Goal: Task Accomplishment & Management: Complete application form

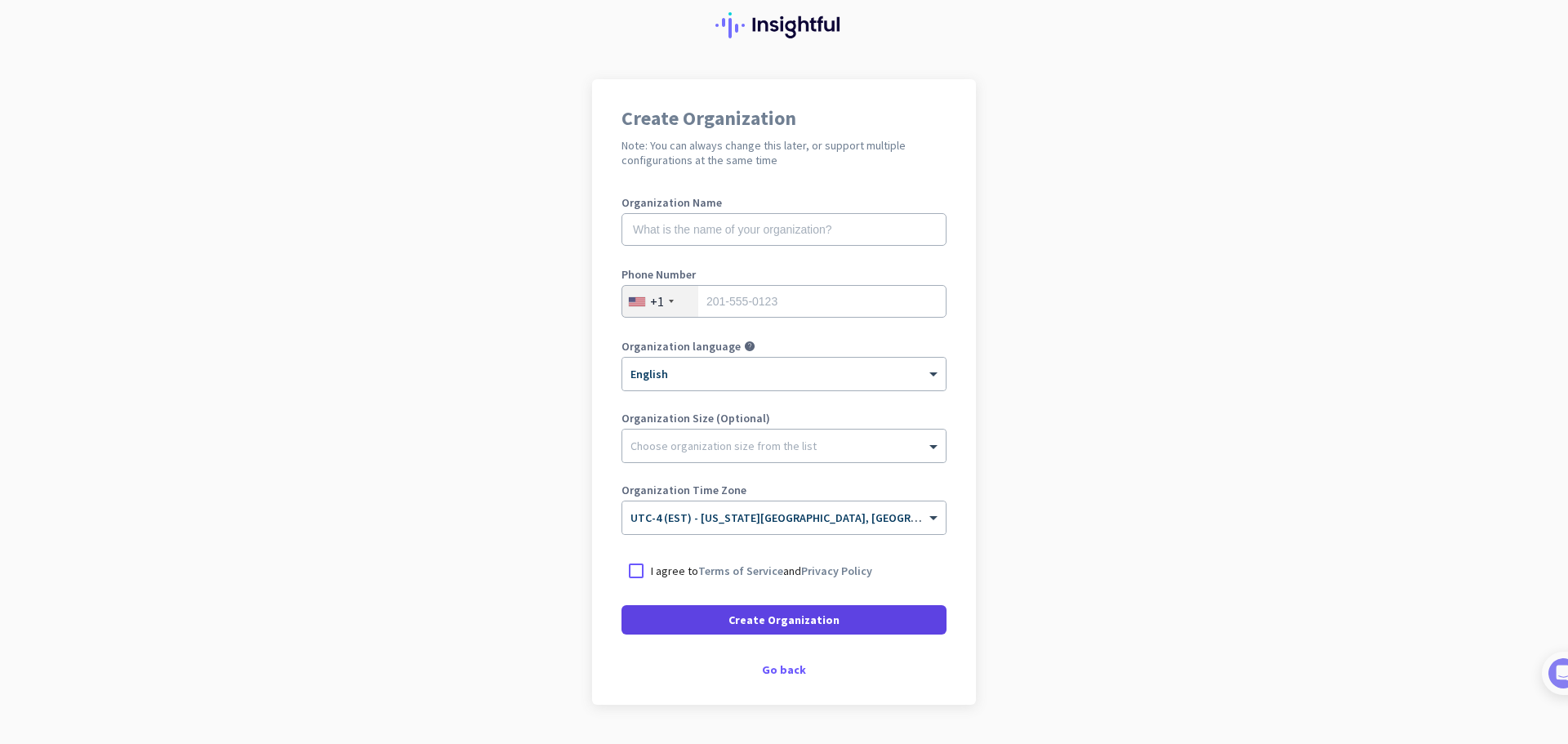
scroll to position [96, 0]
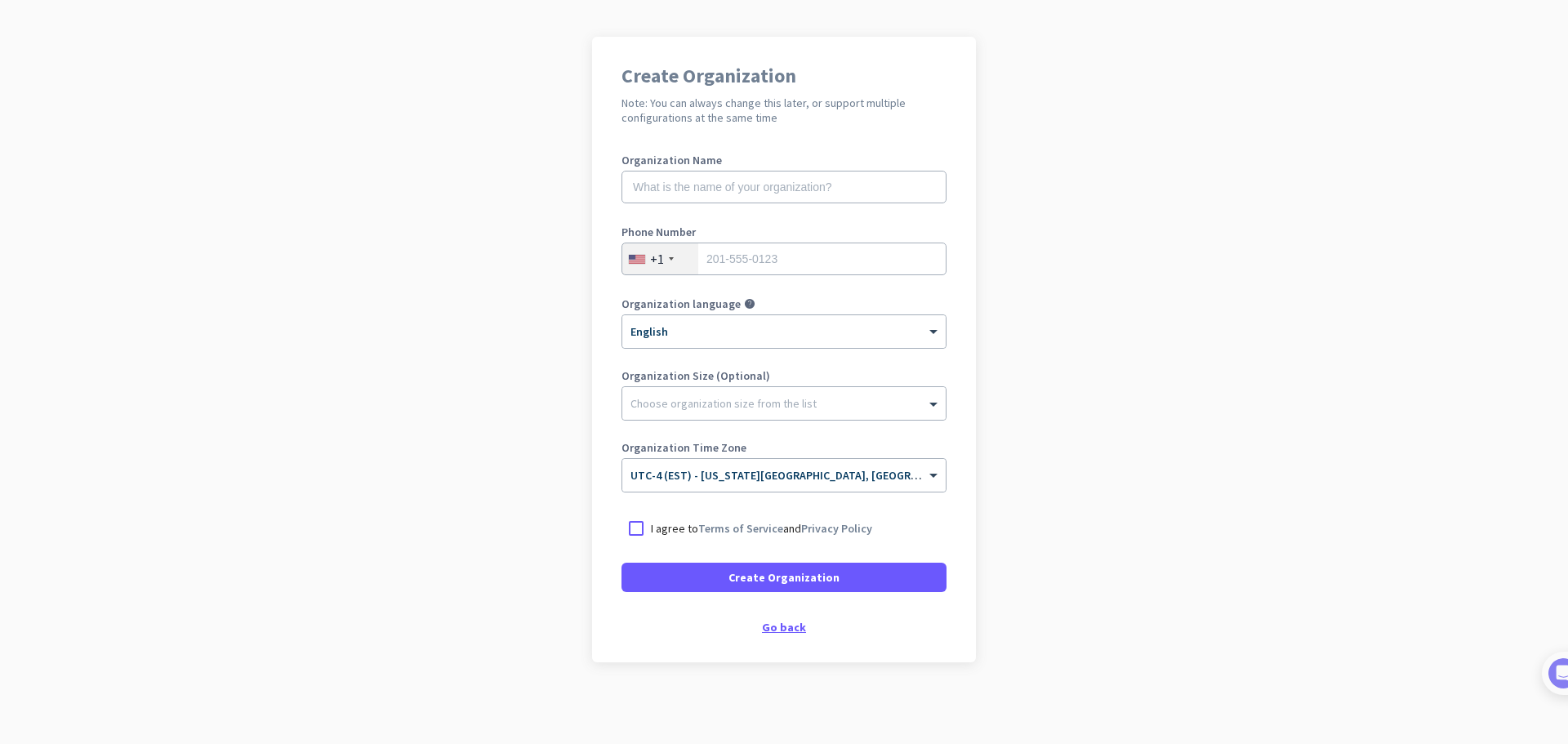
click at [781, 631] on div "Go back" at bounding box center [784, 627] width 325 height 11
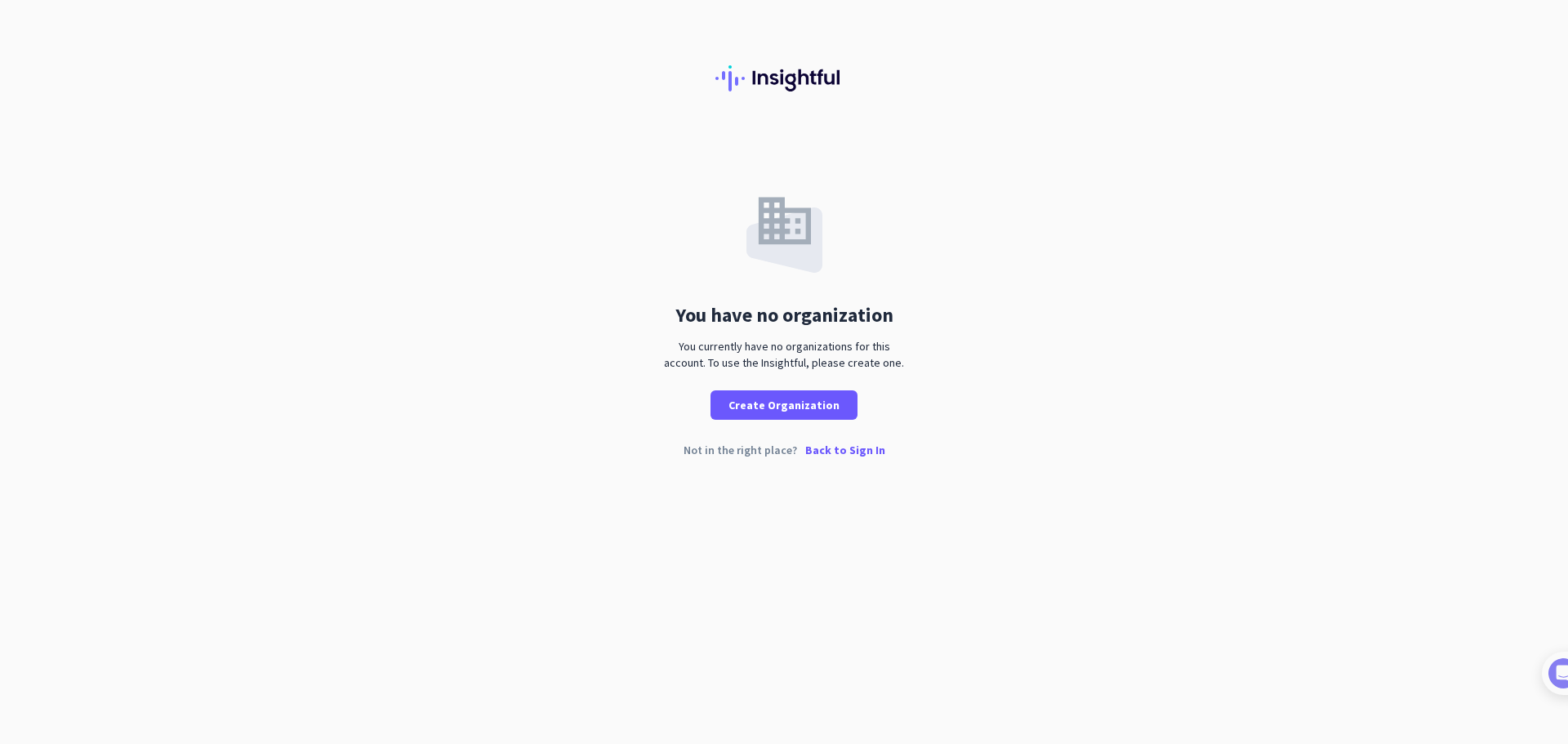
click at [856, 452] on p "Back to Sign In" at bounding box center [845, 450] width 80 height 11
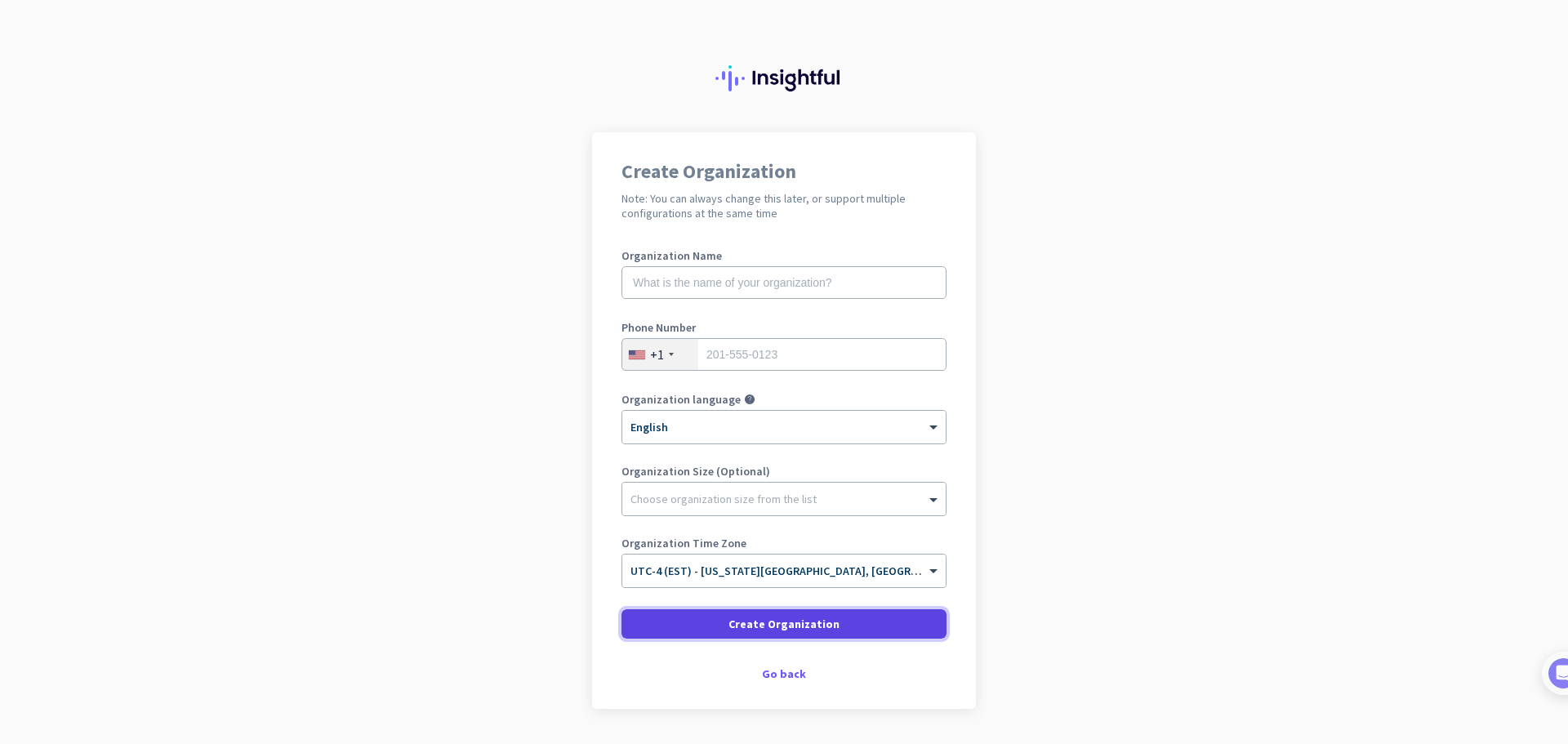
click at [807, 625] on span "Create Organization" at bounding box center [784, 624] width 111 height 16
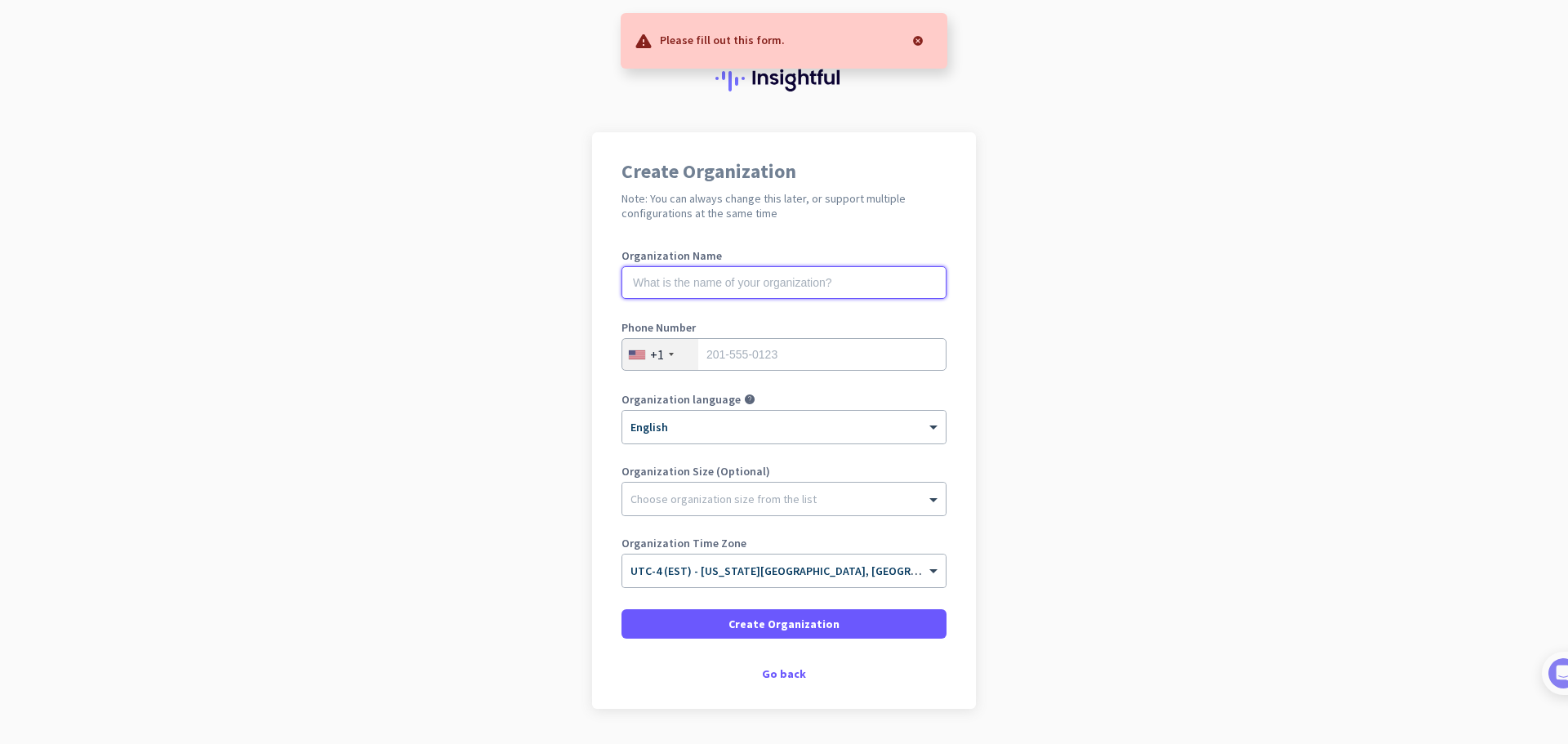
click at [715, 279] on input "text" at bounding box center [784, 283] width 325 height 33
click at [715, 279] on input "s" at bounding box center [784, 283] width 325 height 33
type input "st"
click at [724, 357] on input "tel" at bounding box center [784, 355] width 325 height 33
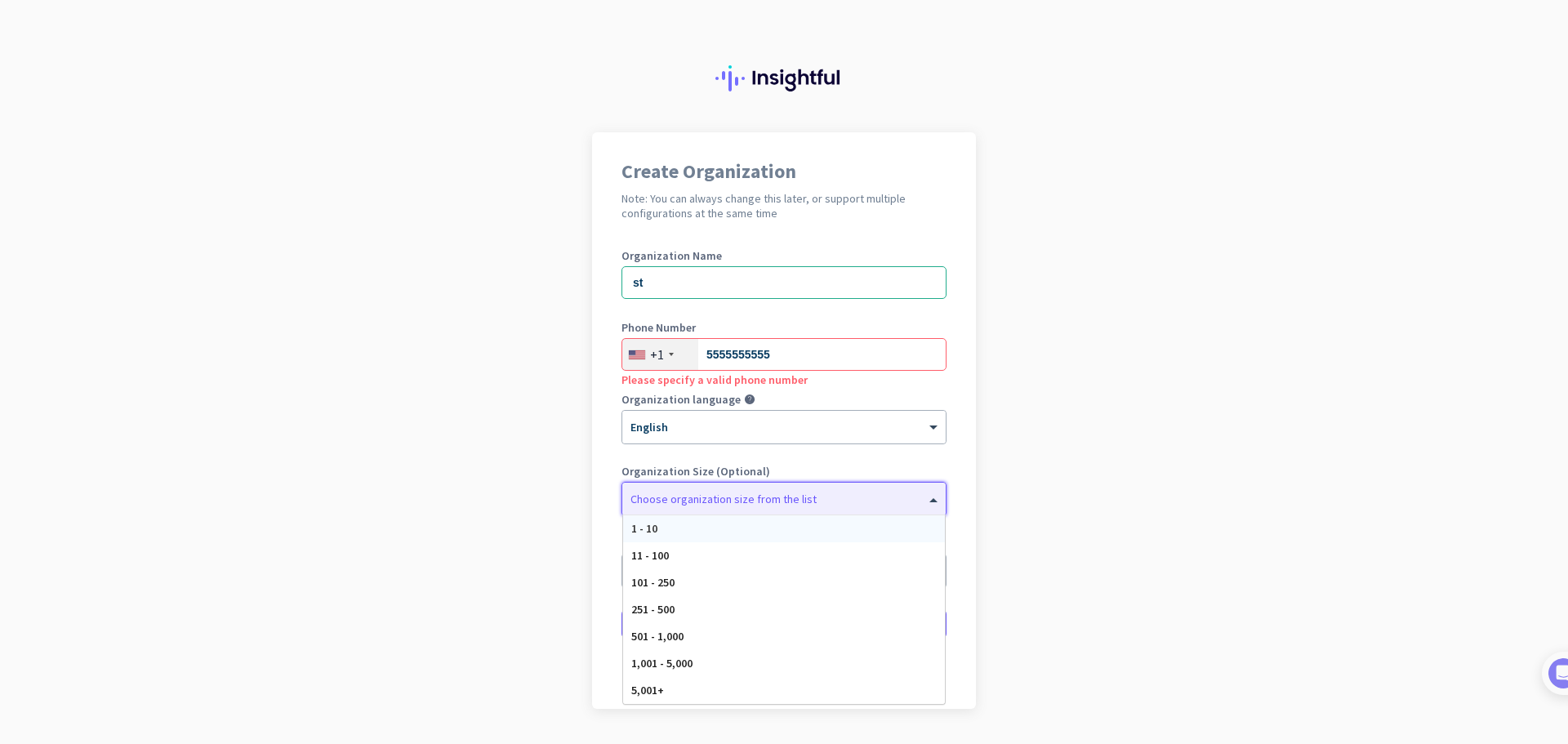
click at [748, 511] on div "Choose organization size from the list" at bounding box center [784, 499] width 323 height 33
click at [692, 523] on div "1 - 10" at bounding box center [784, 529] width 322 height 27
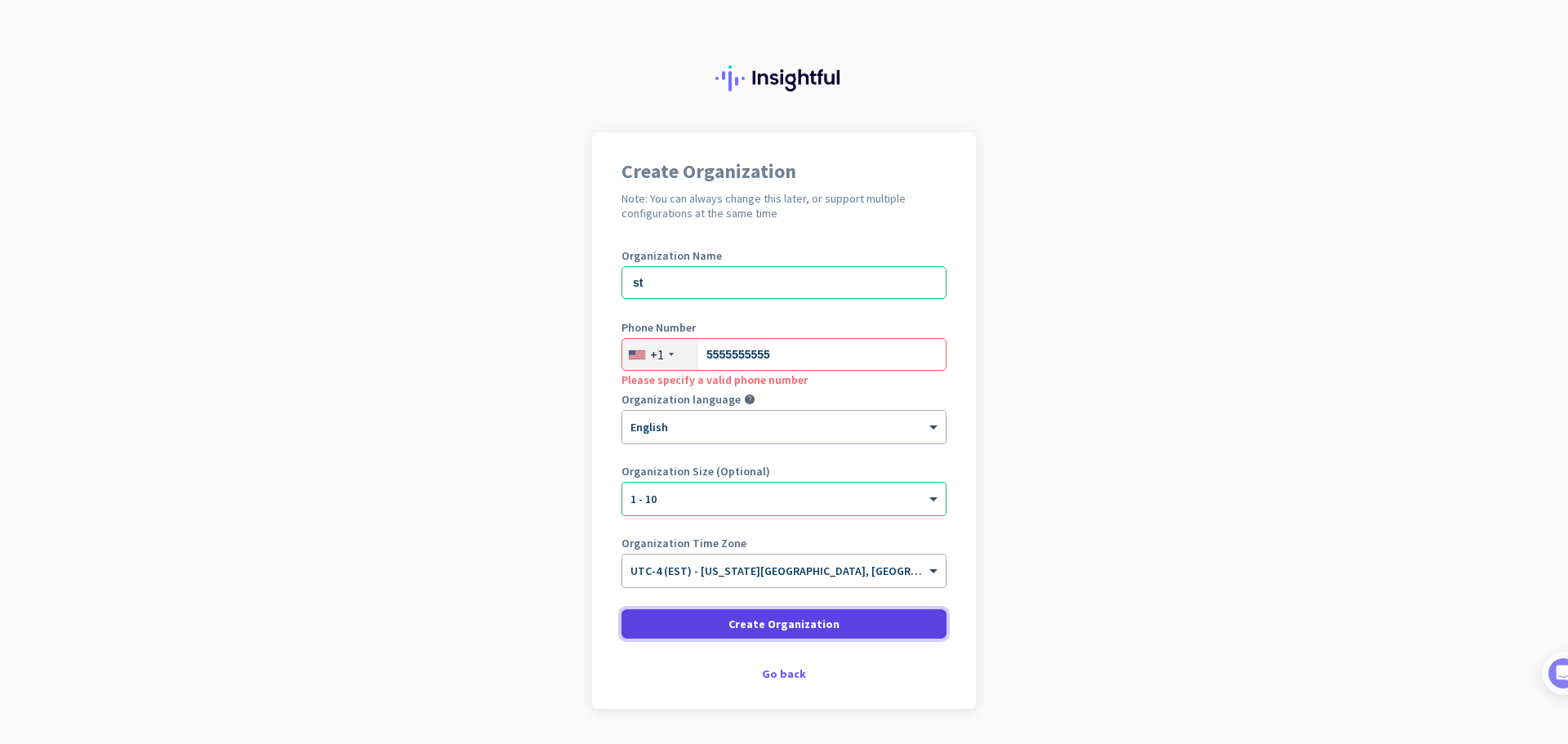
click at [788, 627] on span "Create Organization" at bounding box center [784, 624] width 111 height 16
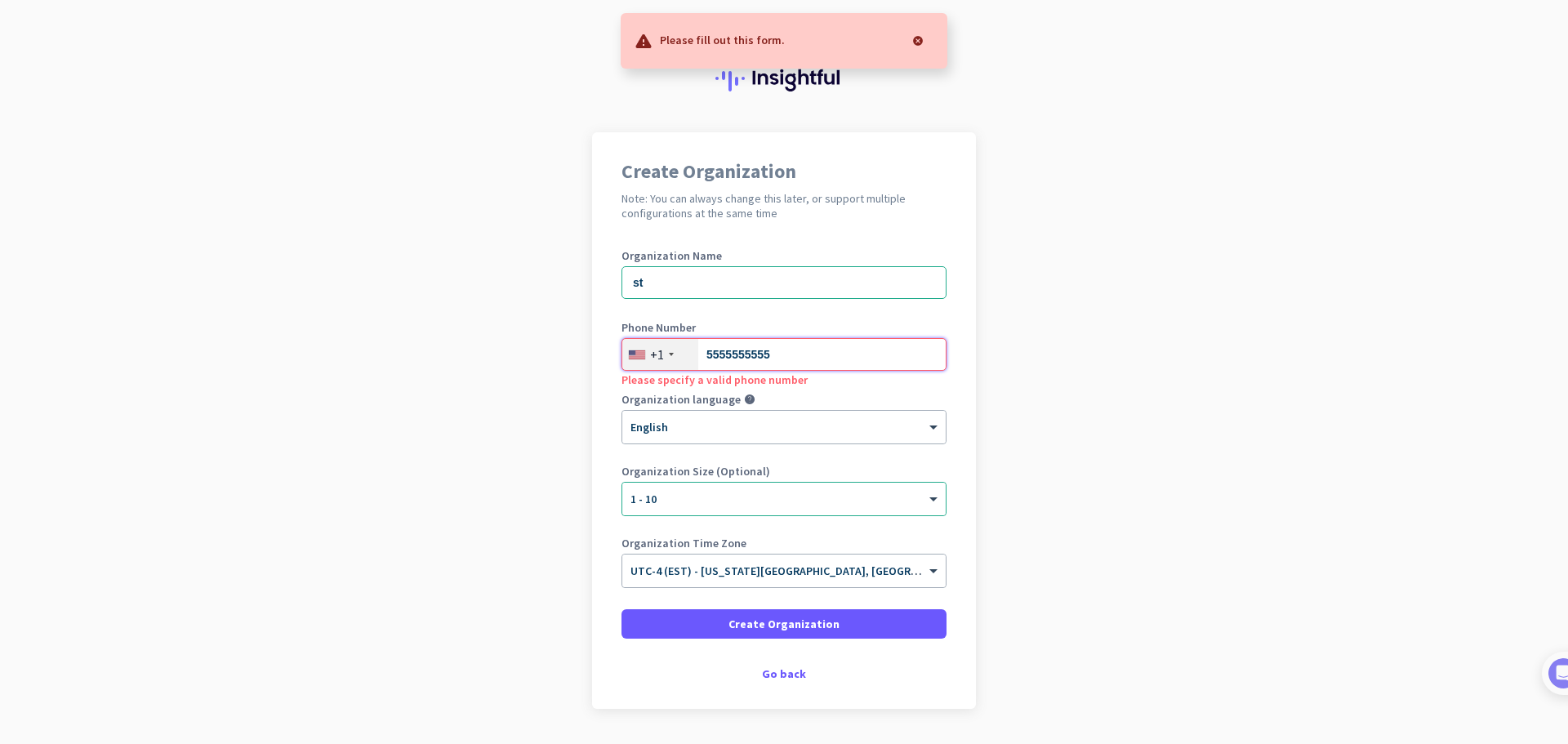
drag, startPoint x: 776, startPoint y: 358, endPoint x: 605, endPoint y: 368, distance: 171.3
click at [611, 367] on div "Create Organization Note: You can always change this later, or support multiple…" at bounding box center [784, 420] width 384 height 577
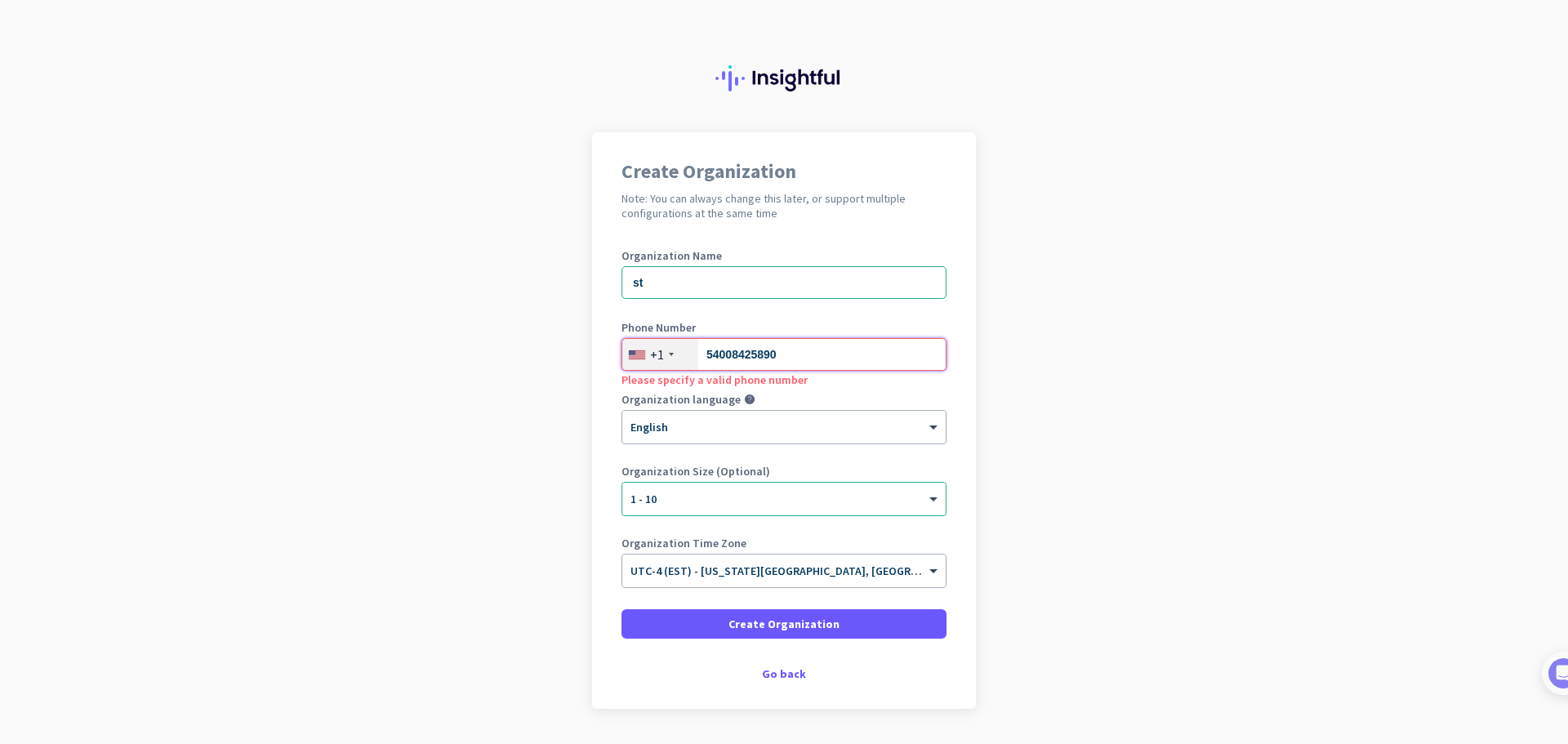
type input "54008425890"
click at [743, 619] on span "Create Organization" at bounding box center [784, 624] width 111 height 16
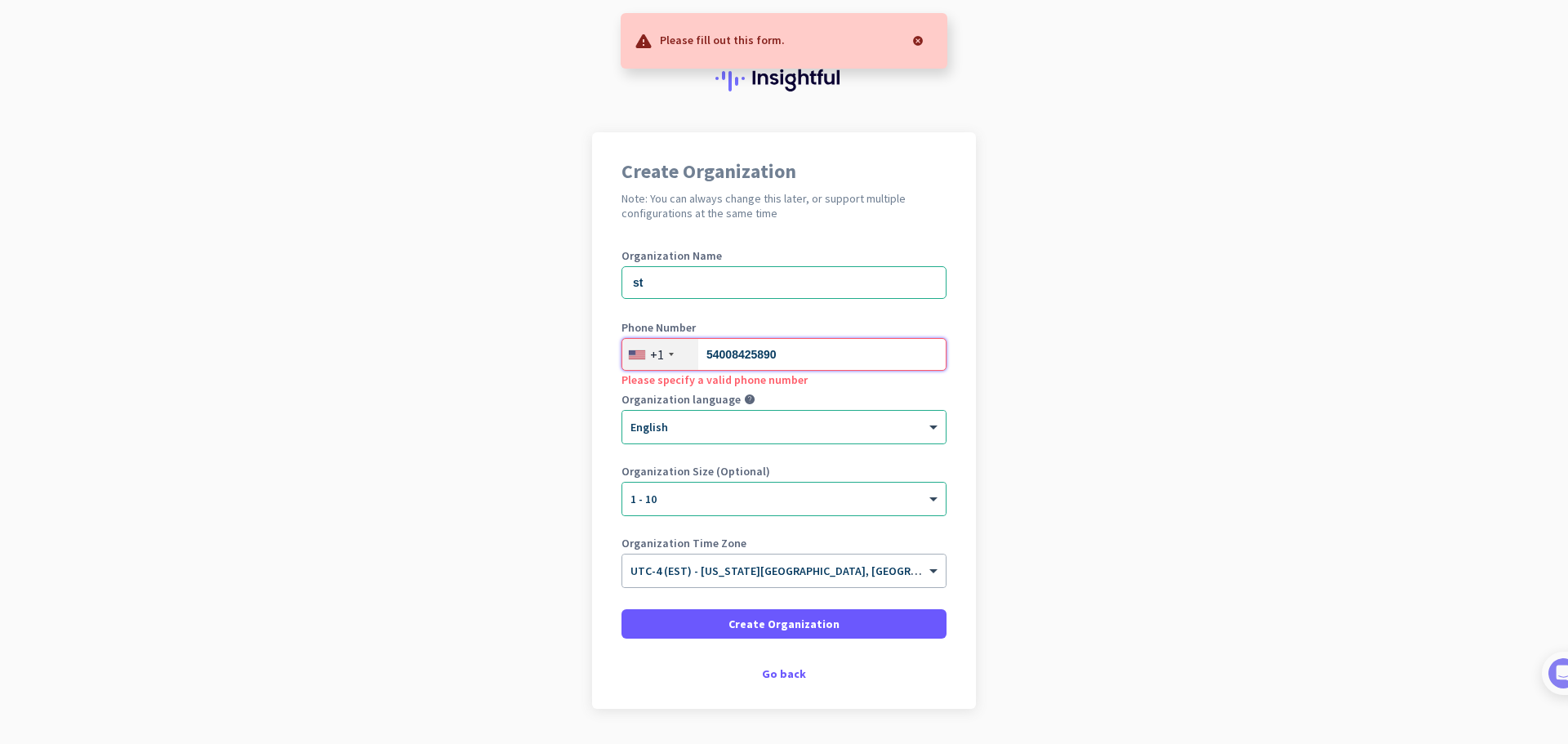
click at [789, 357] on input "54008425890" at bounding box center [784, 355] width 325 height 33
drag, startPoint x: 776, startPoint y: 355, endPoint x: 641, endPoint y: 359, distance: 135.1
click at [641, 359] on div "[PHONE_NUMBER]" at bounding box center [784, 355] width 325 height 33
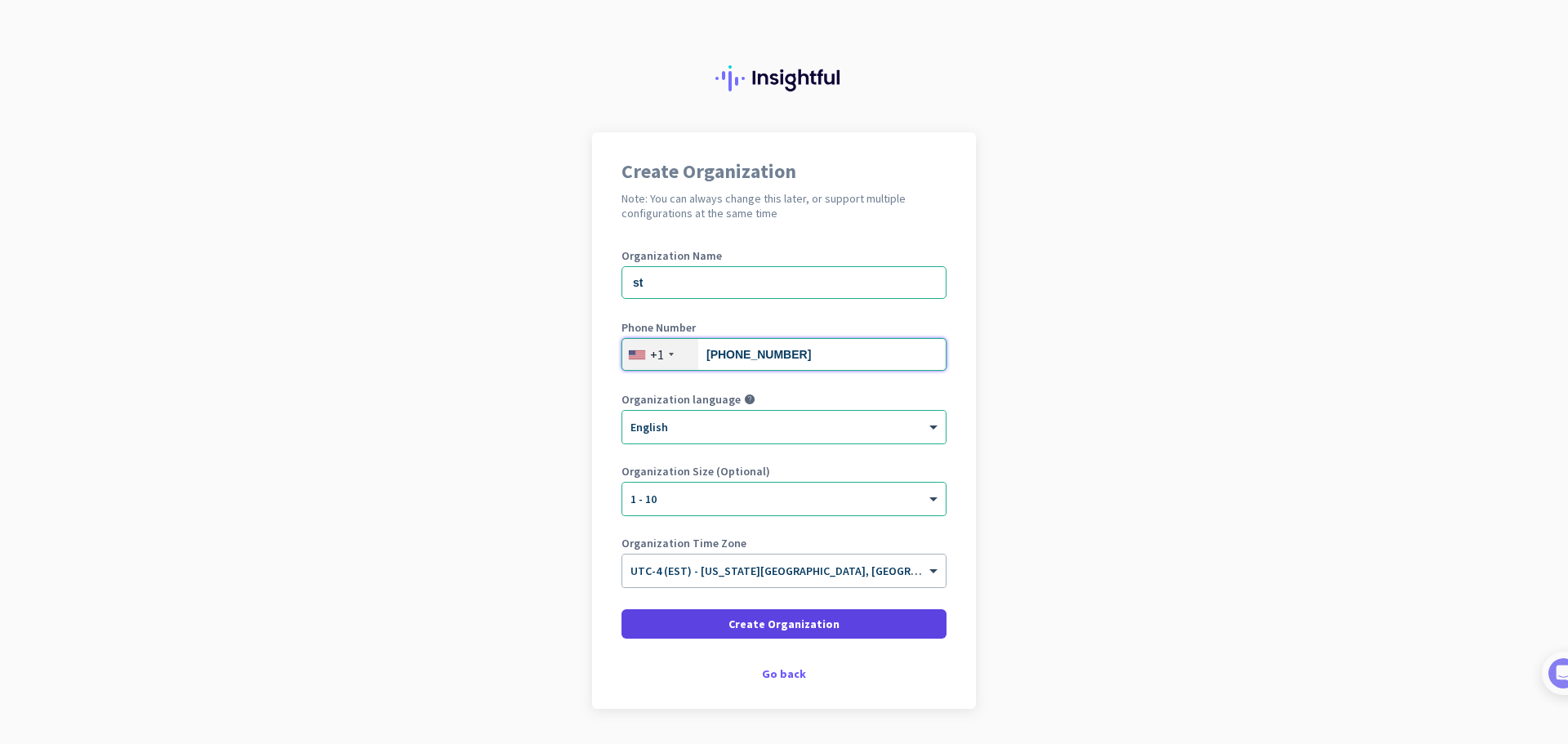
type input "[PHONE_NUMBER]"
click at [769, 637] on span at bounding box center [784, 624] width 325 height 39
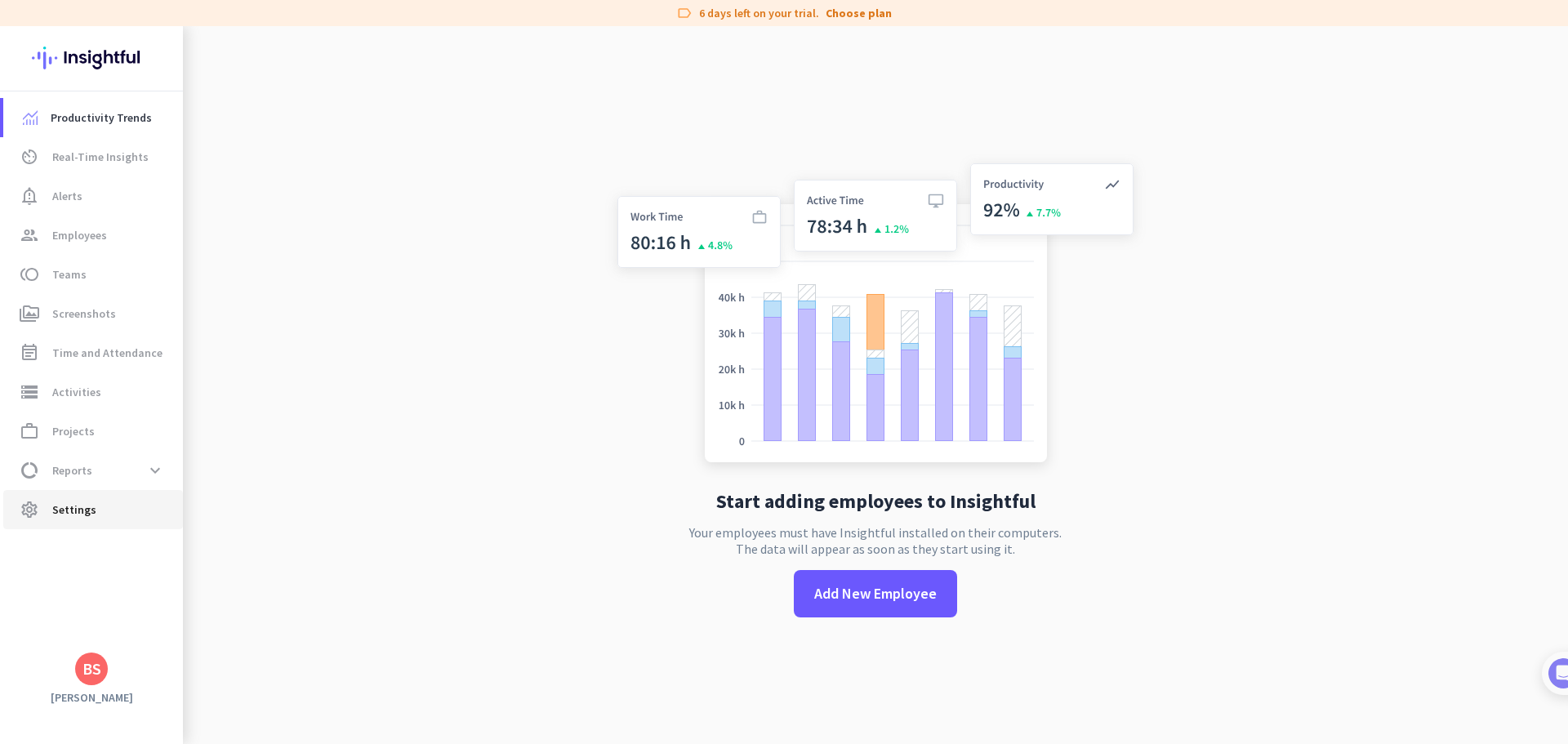
click at [87, 507] on span "Settings" at bounding box center [75, 510] width 44 height 20
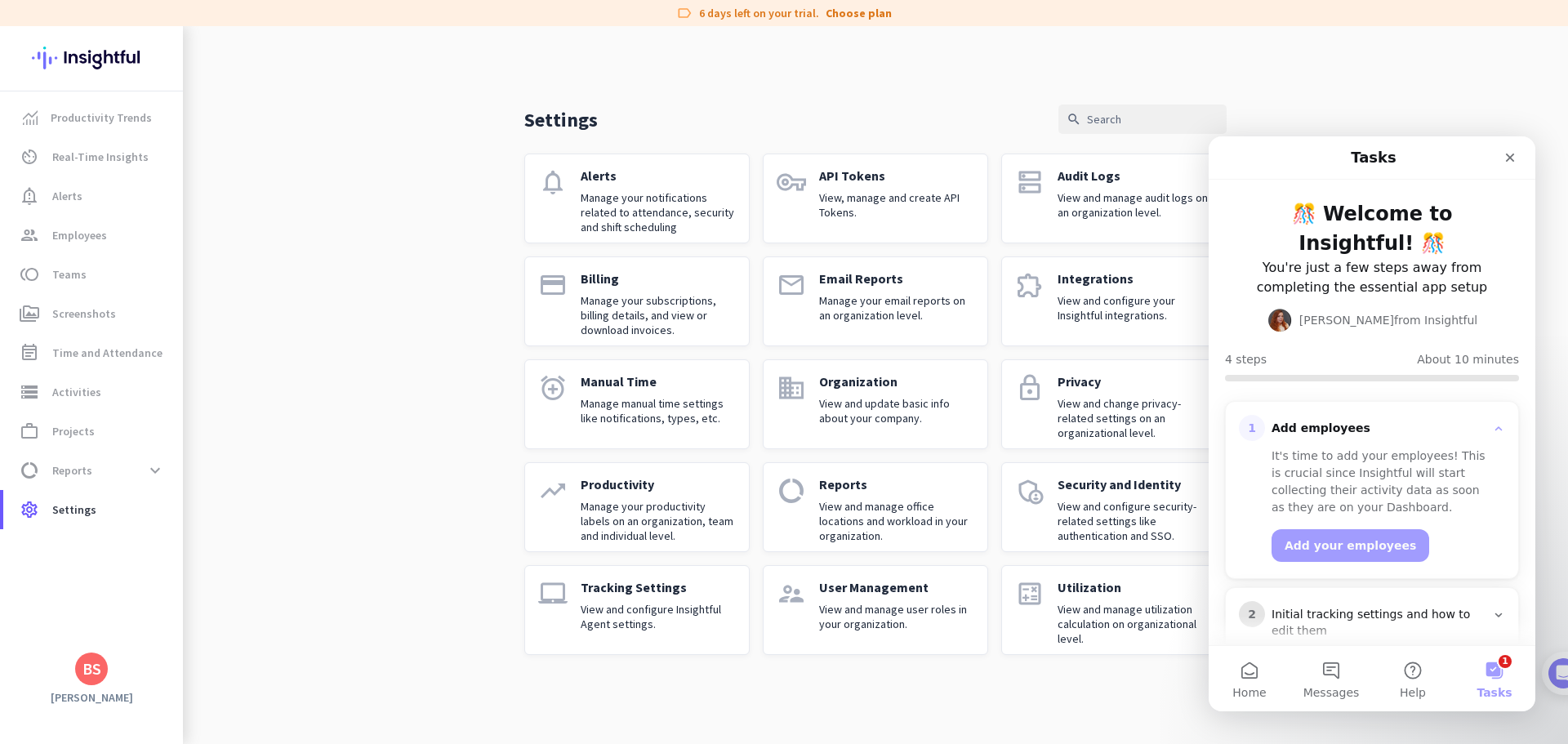
click at [635, 309] on p "Manage your subscriptions, billing details, and view or download invoices." at bounding box center [658, 316] width 155 height 44
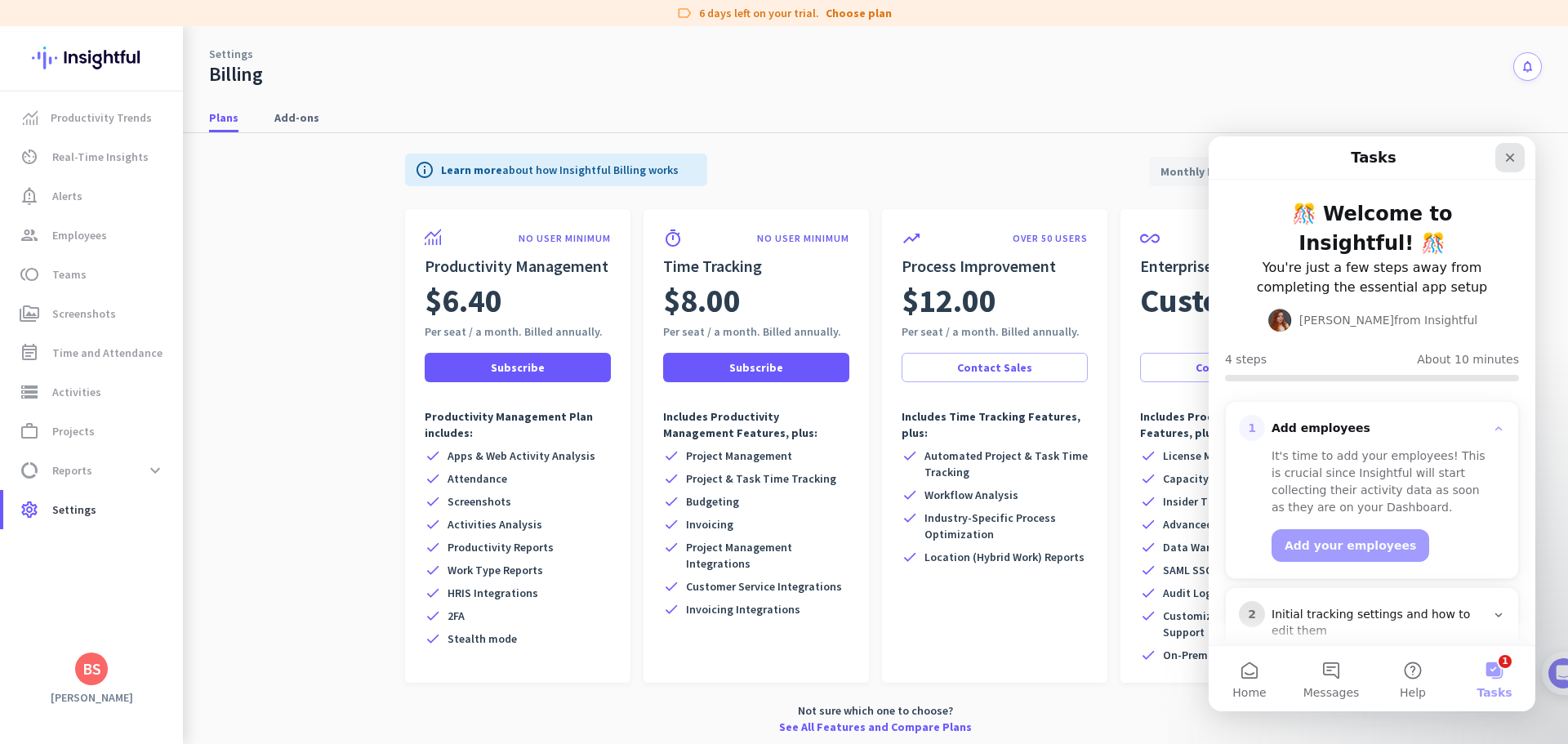
click at [1511, 157] on icon "Close" at bounding box center [1510, 158] width 9 height 9
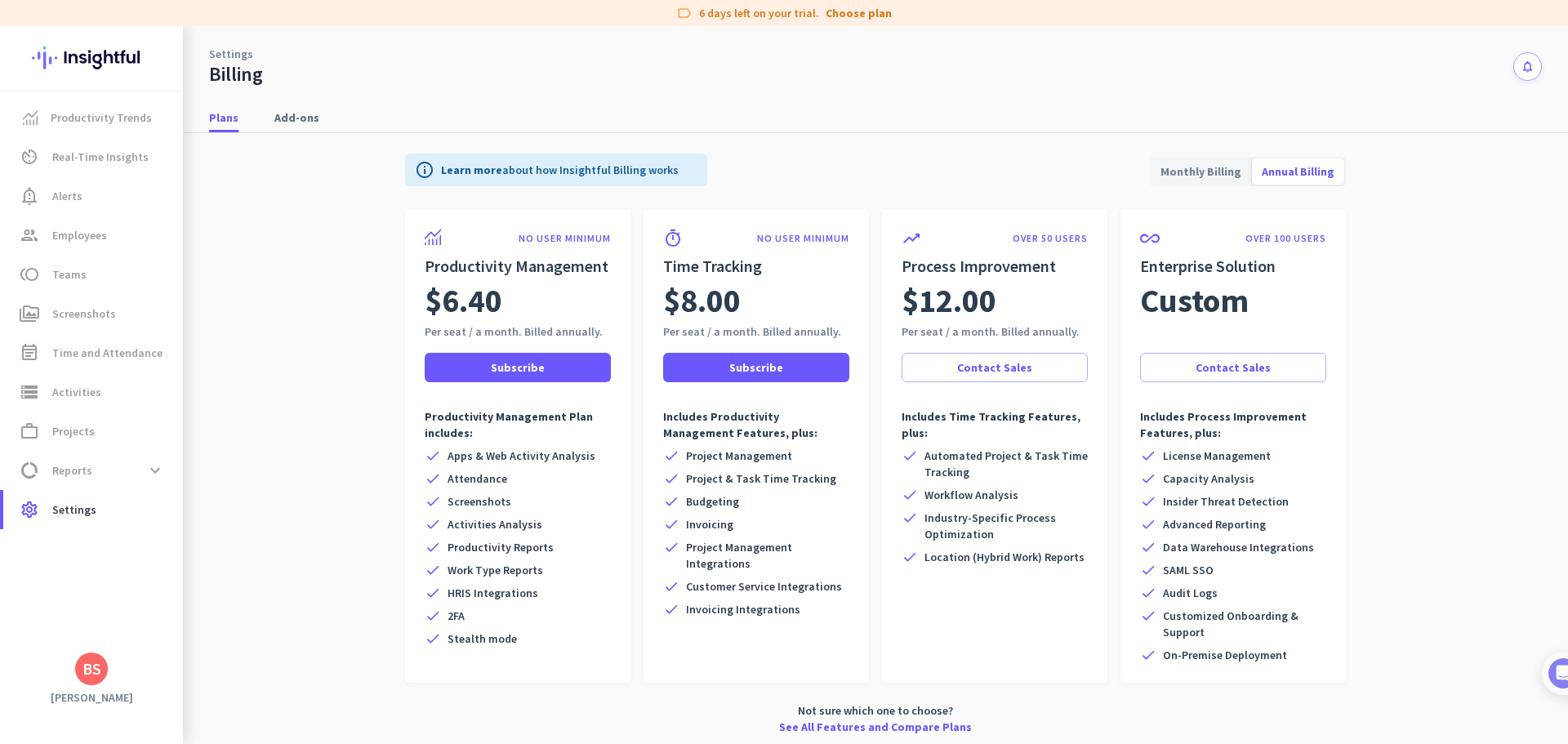
scroll to position [4, 0]
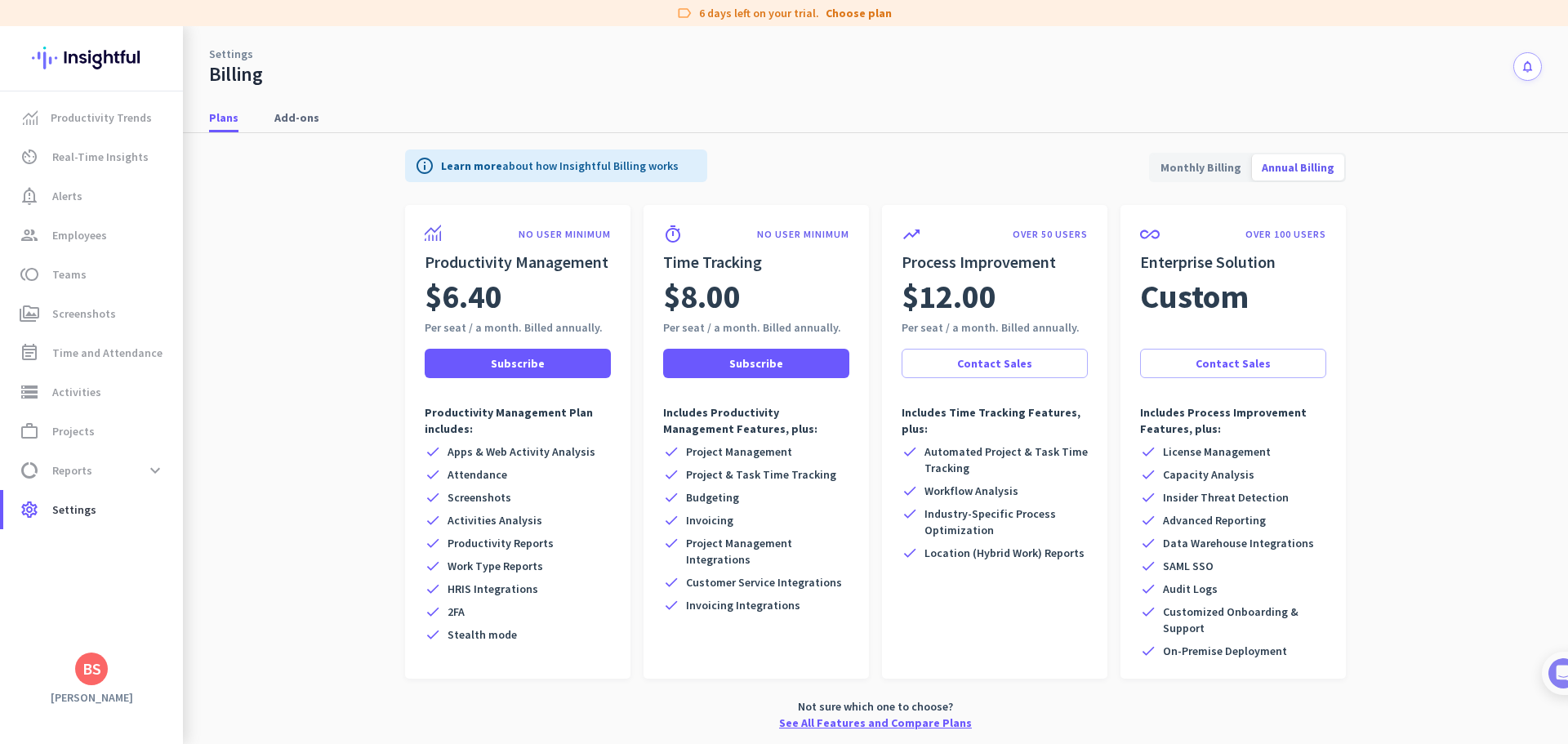
click at [880, 719] on link "See All Features and Compare Plans" at bounding box center [876, 723] width 193 height 16
